Goal: Information Seeking & Learning: Learn about a topic

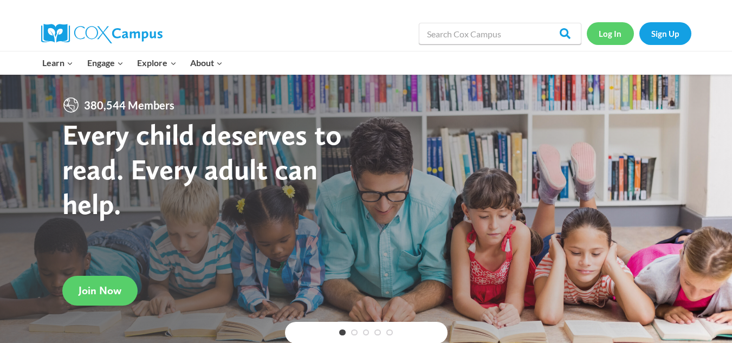
click at [624, 33] on link "Log In" at bounding box center [610, 33] width 47 height 22
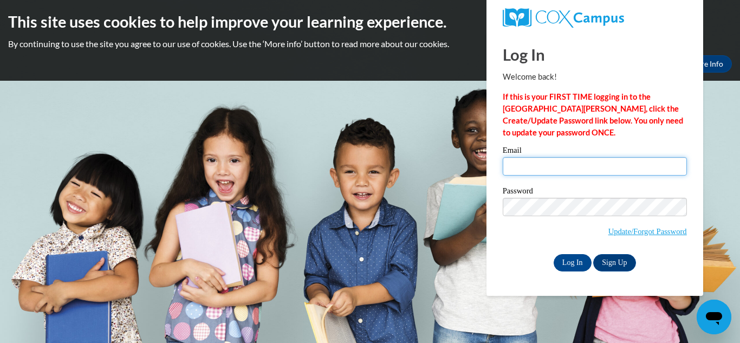
click at [603, 167] on input "Email" at bounding box center [595, 166] width 184 height 18
type input "pbeltran@lccaa.net"
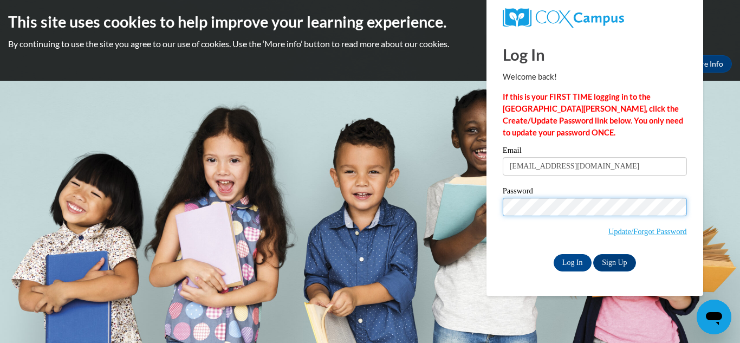
click at [554, 254] on input "Log In" at bounding box center [573, 262] width 38 height 17
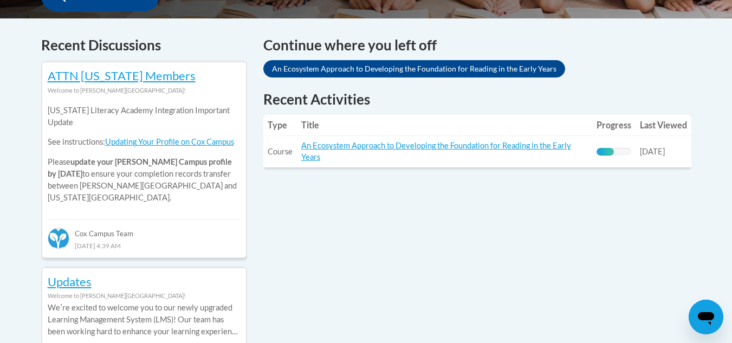
scroll to position [477, 0]
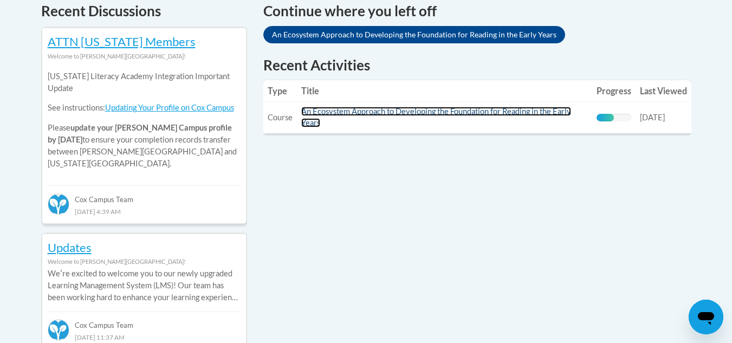
click at [514, 107] on link "An Ecosystem Approach to Developing the Foundation for Reading in the Early Yea…" at bounding box center [436, 117] width 270 height 21
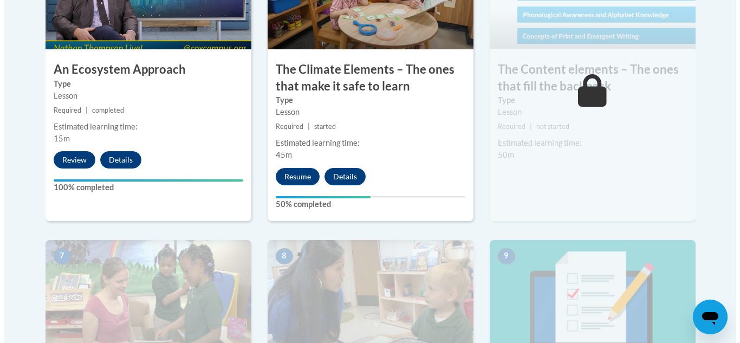
scroll to position [755, 0]
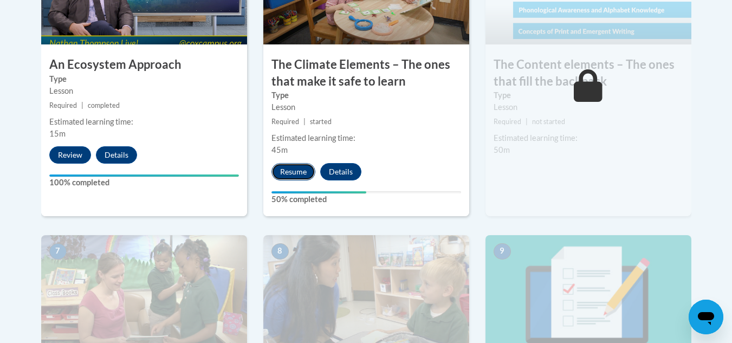
click at [293, 170] on button "Resume" at bounding box center [293, 171] width 44 height 17
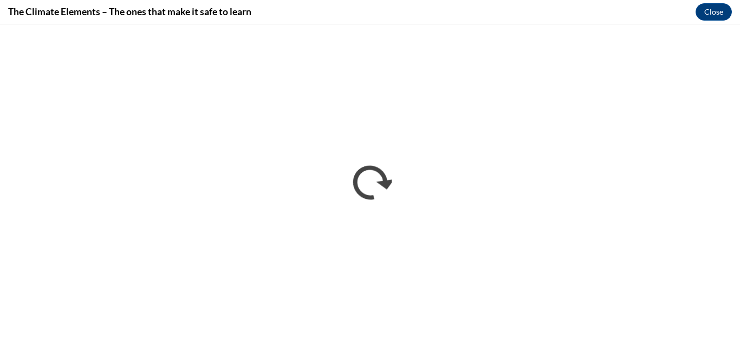
scroll to position [0, 0]
